Goal: Transaction & Acquisition: Purchase product/service

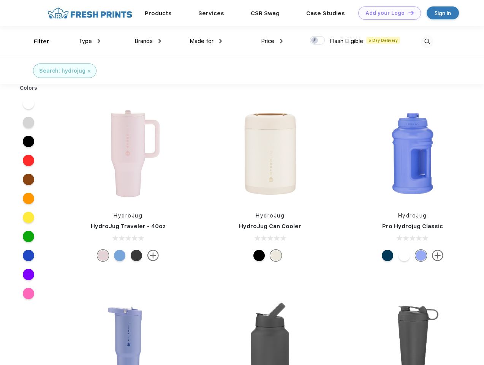
click at [387, 13] on link "Add your Logo Design Tool" at bounding box center [389, 12] width 63 height 13
click at [0, 0] on div "Design Tool" at bounding box center [0, 0] width 0 height 0
click at [408, 13] on link "Add your Logo Design Tool" at bounding box center [389, 12] width 63 height 13
click at [36, 41] on div "Filter" at bounding box center [42, 41] width 16 height 9
click at [90, 41] on span "Type" at bounding box center [85, 41] width 13 height 7
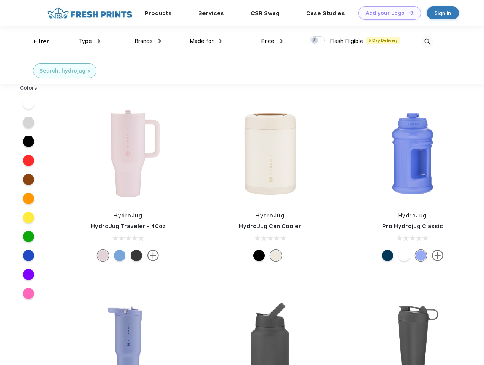
click at [148, 41] on span "Brands" at bounding box center [144, 41] width 18 height 7
click at [206, 41] on span "Made for" at bounding box center [202, 41] width 24 height 7
click at [272, 41] on span "Price" at bounding box center [267, 41] width 13 height 7
click at [318, 41] on div at bounding box center [317, 40] width 15 height 8
click at [315, 41] on input "checkbox" at bounding box center [312, 38] width 5 height 5
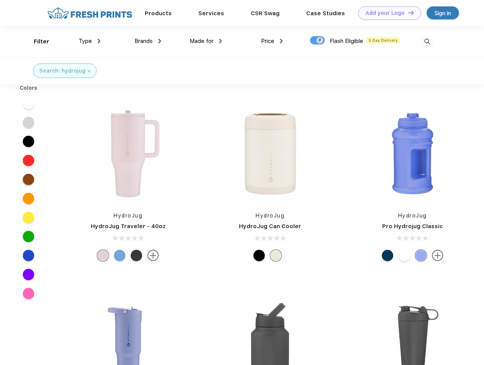
click at [427, 41] on img at bounding box center [427, 41] width 13 height 13
